Goal: Obtain resource: Obtain resource

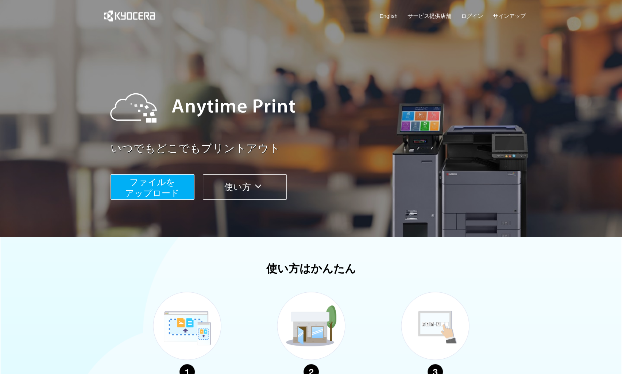
click at [162, 189] on span "ファイルを ​​アップロード" at bounding box center [152, 187] width 54 height 21
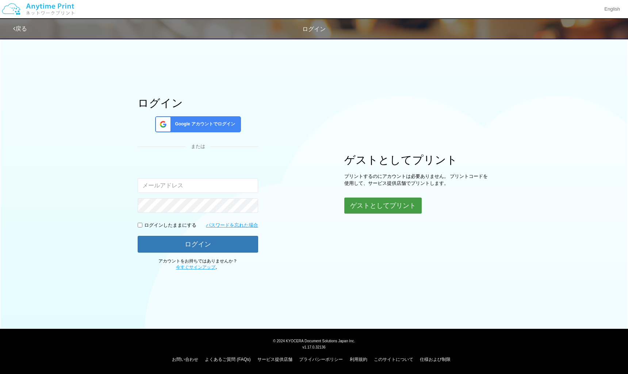
click at [381, 210] on button "ゲストとしてプリント" at bounding box center [382, 206] width 77 height 16
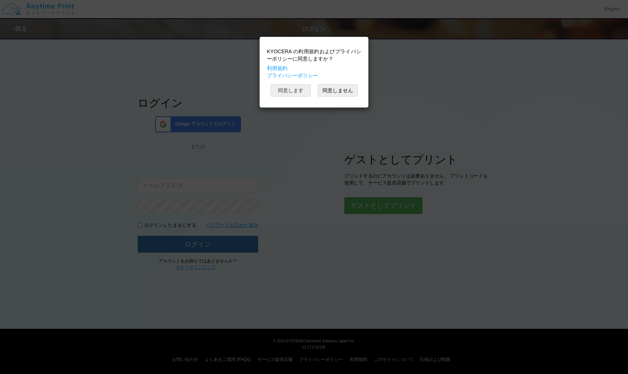
click at [293, 90] on button "同意します" at bounding box center [290, 90] width 40 height 12
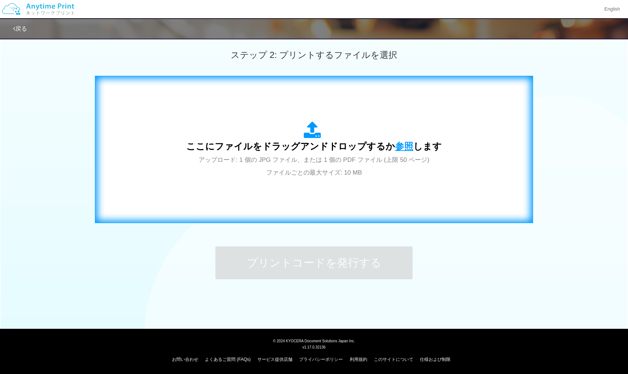
click at [403, 147] on span "参照" at bounding box center [404, 146] width 18 height 10
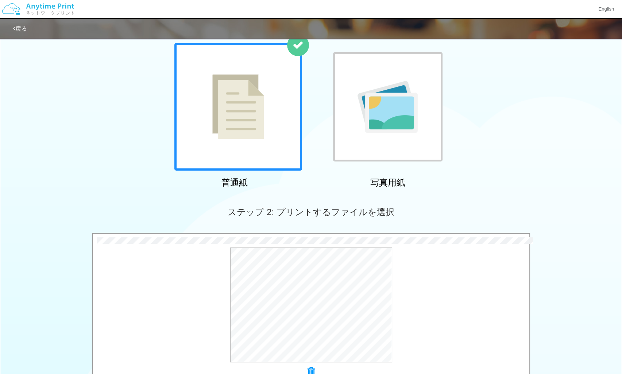
scroll to position [180, 0]
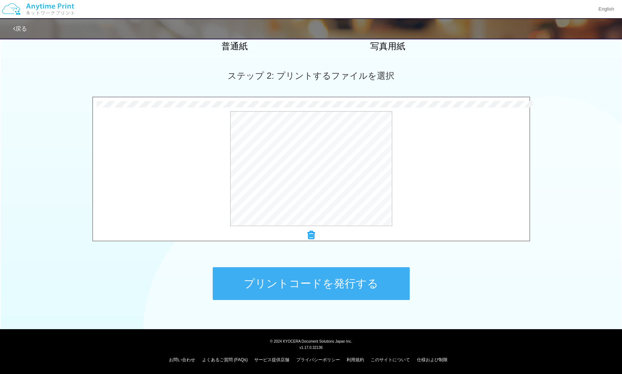
click at [347, 293] on button "プリントコードを発行する" at bounding box center [311, 283] width 197 height 33
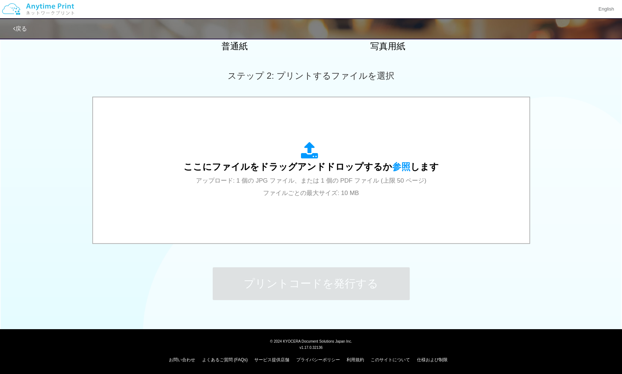
scroll to position [0, 0]
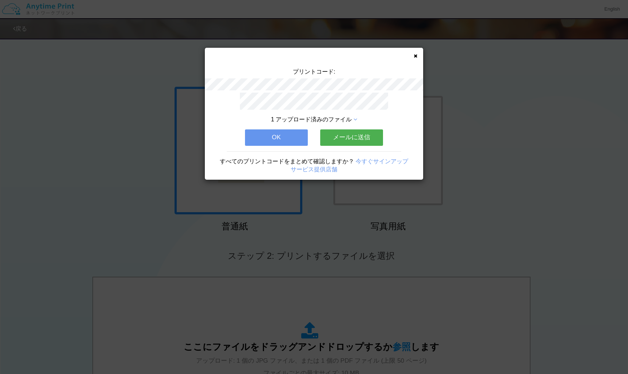
click at [356, 134] on button "メールに送信" at bounding box center [351, 138] width 63 height 16
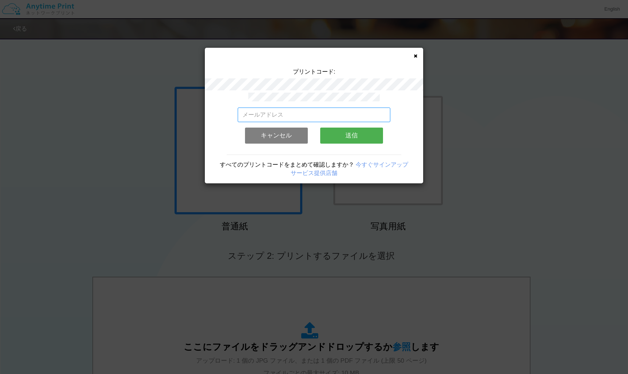
click at [298, 112] on input "email" at bounding box center [314, 115] width 153 height 15
type input "[EMAIL_ADDRESS][DOMAIN_NAME]"
click at [345, 135] on button "送信" at bounding box center [351, 136] width 63 height 16
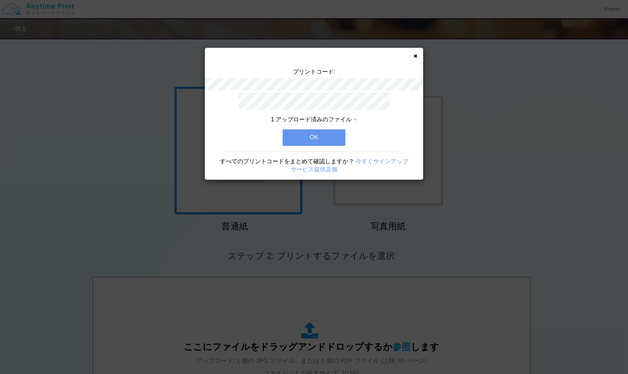
click at [308, 139] on button "OK" at bounding box center [313, 138] width 63 height 16
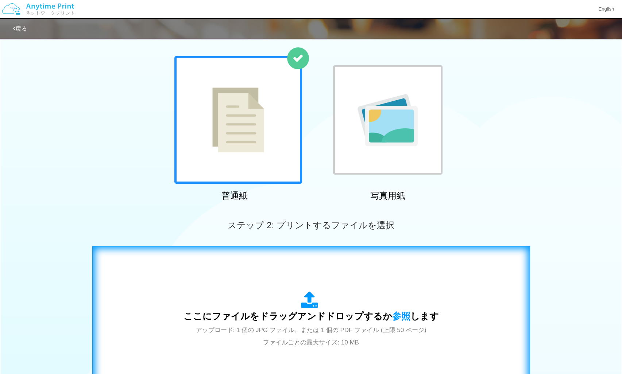
scroll to position [36, 0]
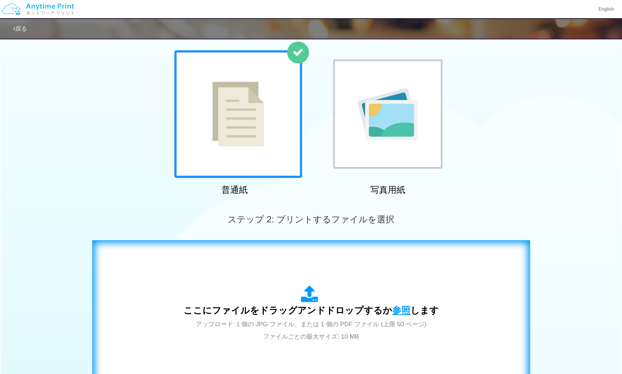
click at [403, 308] on span "参照" at bounding box center [401, 310] width 18 height 10
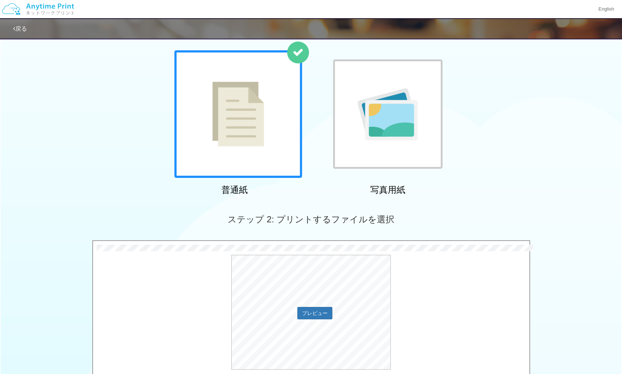
scroll to position [146, 0]
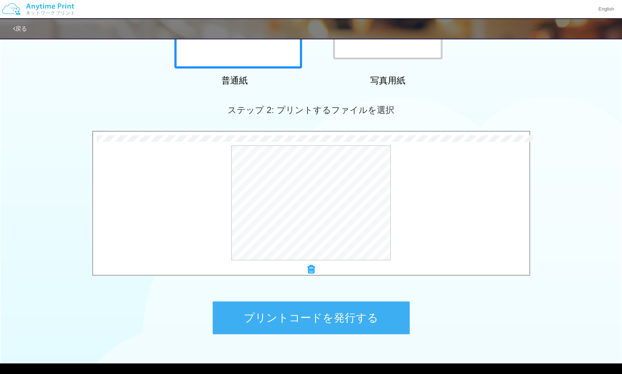
click at [341, 313] on button "プリントコードを発行する" at bounding box center [311, 318] width 197 height 33
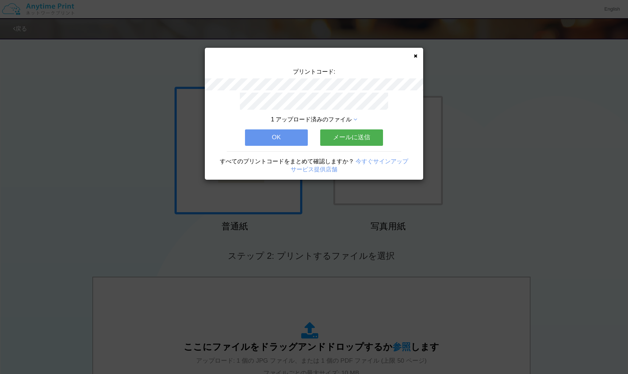
click at [350, 136] on button "メールに送信" at bounding box center [351, 138] width 63 height 16
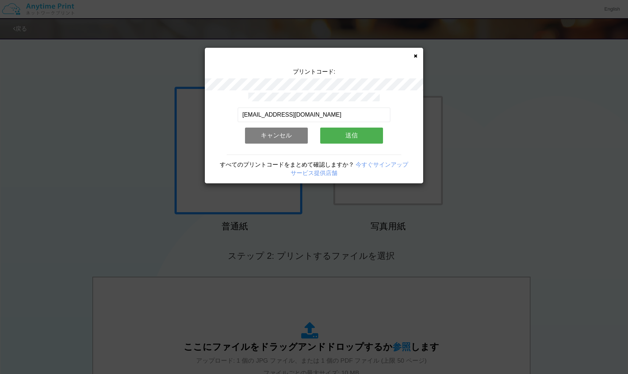
click at [352, 136] on button "送信" at bounding box center [351, 136] width 63 height 16
click at [352, 133] on button "送信" at bounding box center [351, 136] width 63 height 16
click at [370, 134] on button "送信" at bounding box center [351, 136] width 63 height 16
click at [328, 110] on input "[EMAIL_ADDRESS][DOMAIN_NAME]" at bounding box center [314, 115] width 153 height 15
click at [338, 135] on button "送信" at bounding box center [351, 136] width 63 height 16
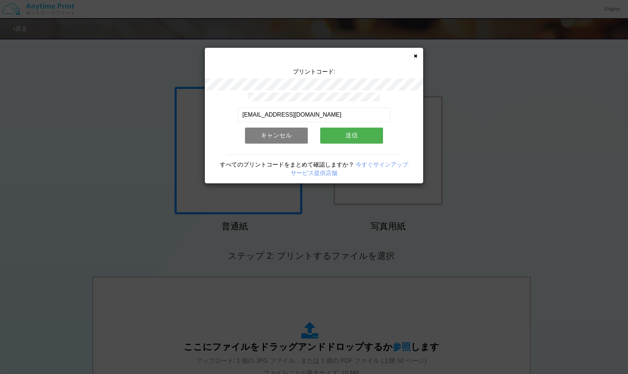
click at [344, 134] on button "送信" at bounding box center [351, 136] width 63 height 16
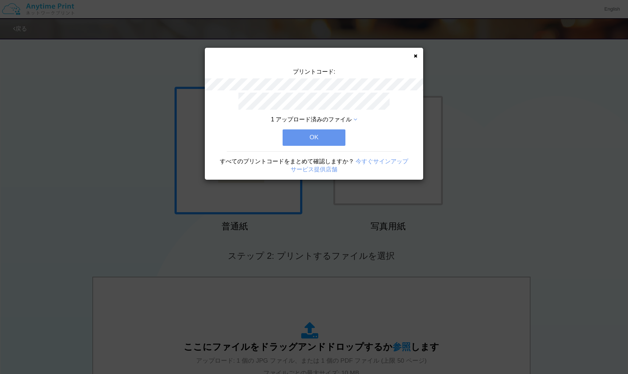
click at [330, 133] on button "OK" at bounding box center [313, 138] width 63 height 16
